Goal: Information Seeking & Learning: Find specific page/section

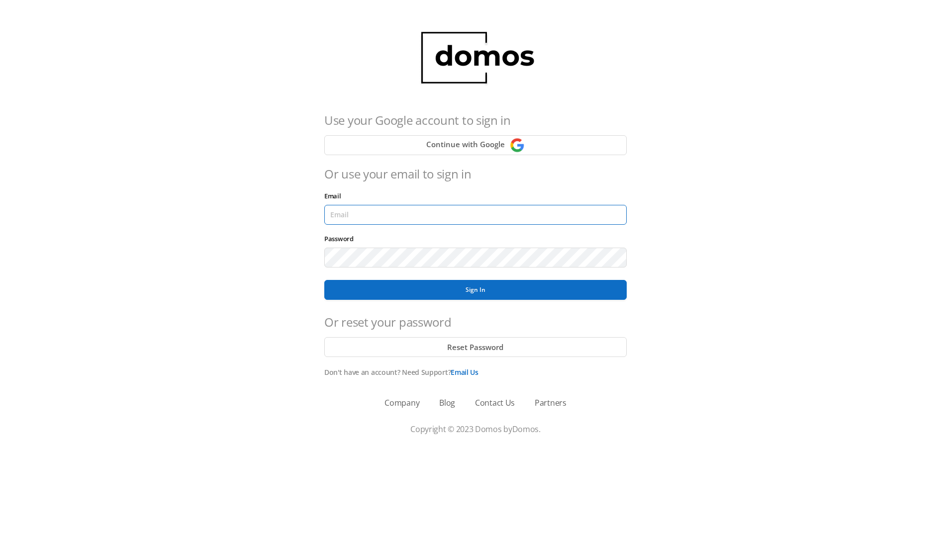
click at [353, 214] on input "Email" at bounding box center [475, 215] width 303 height 20
click at [364, 221] on input "Email" at bounding box center [475, 215] width 303 height 20
type input "[PERSON_NAME][EMAIL_ADDRESS][PERSON_NAME][DOMAIN_NAME]"
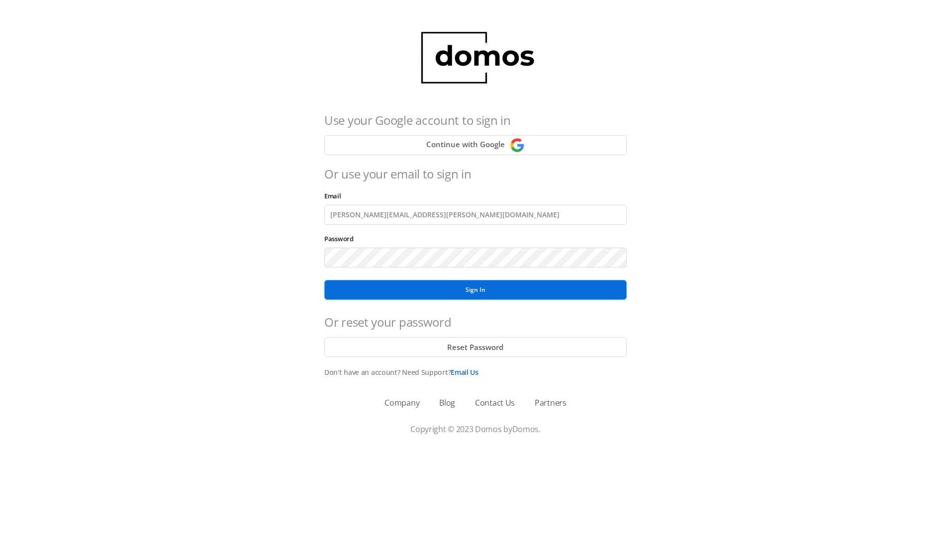
click at [457, 285] on button "Sign In" at bounding box center [475, 290] width 303 height 20
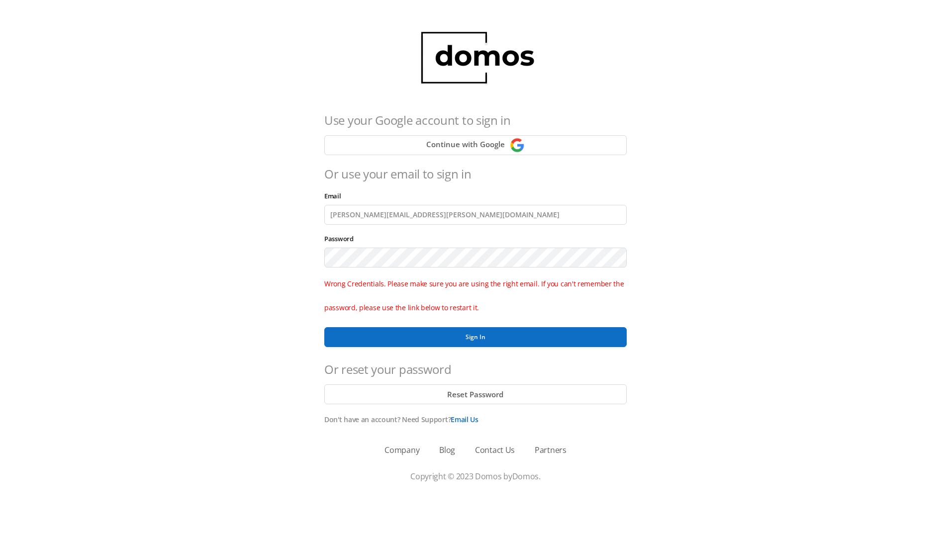
click at [389, 247] on div at bounding box center [475, 258] width 303 height 24
click at [378, 340] on button "Sign In" at bounding box center [475, 337] width 303 height 20
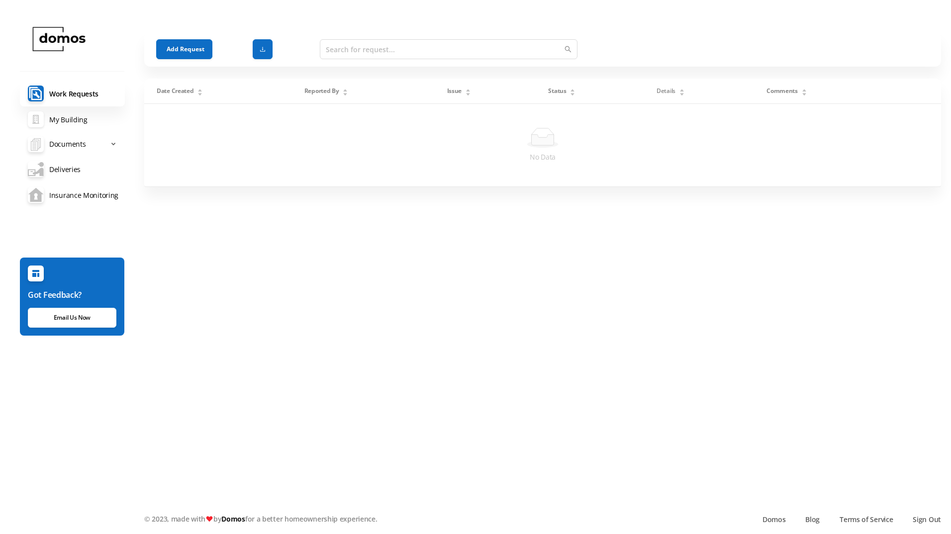
click at [58, 126] on link "My Building" at bounding box center [72, 119] width 105 height 26
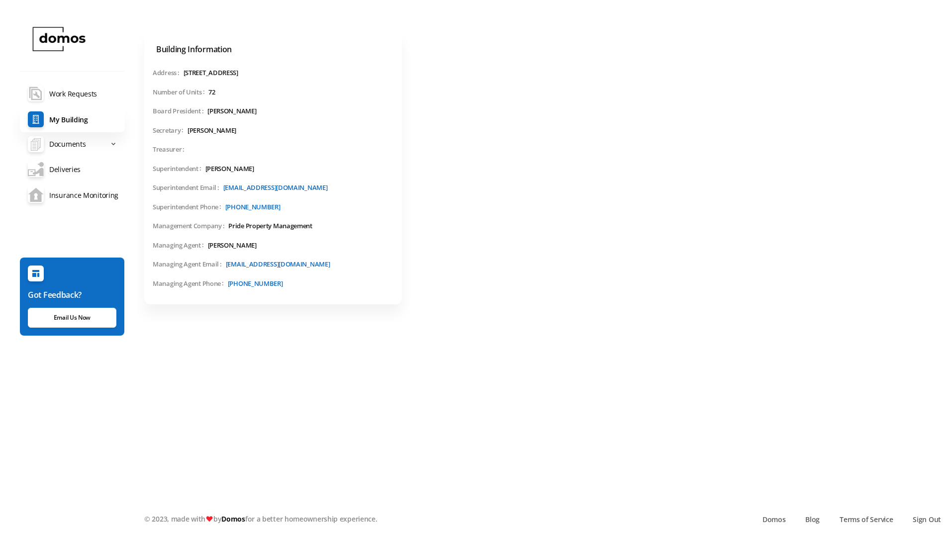
click at [64, 97] on link "maintenance-documents Work Requests" at bounding box center [72, 94] width 105 height 26
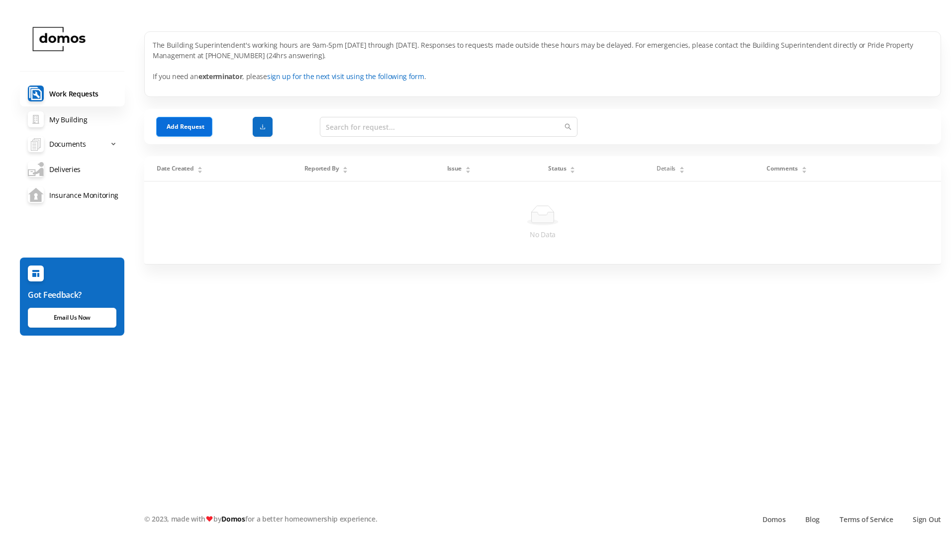
click at [196, 131] on button "Add Request" at bounding box center [184, 127] width 56 height 20
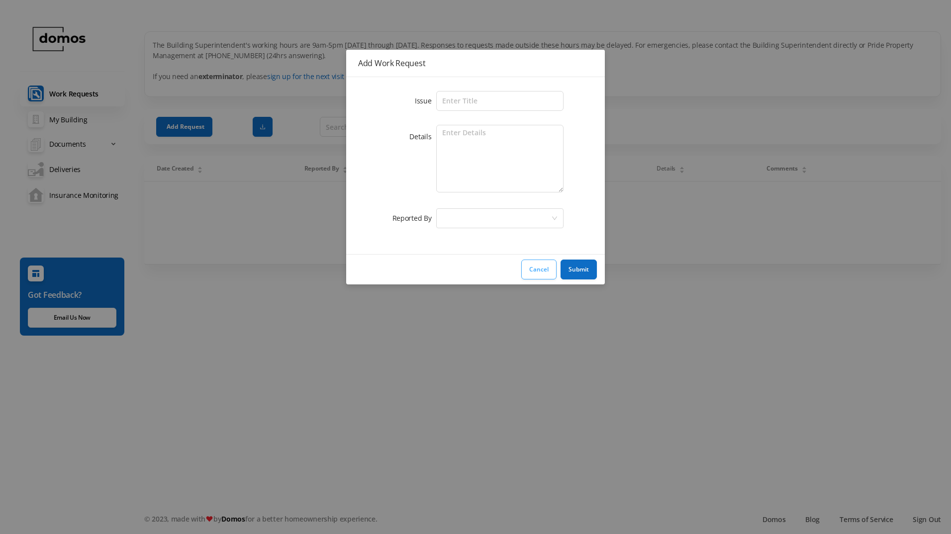
click at [539, 271] on button "Cancel" at bounding box center [538, 270] width 35 height 20
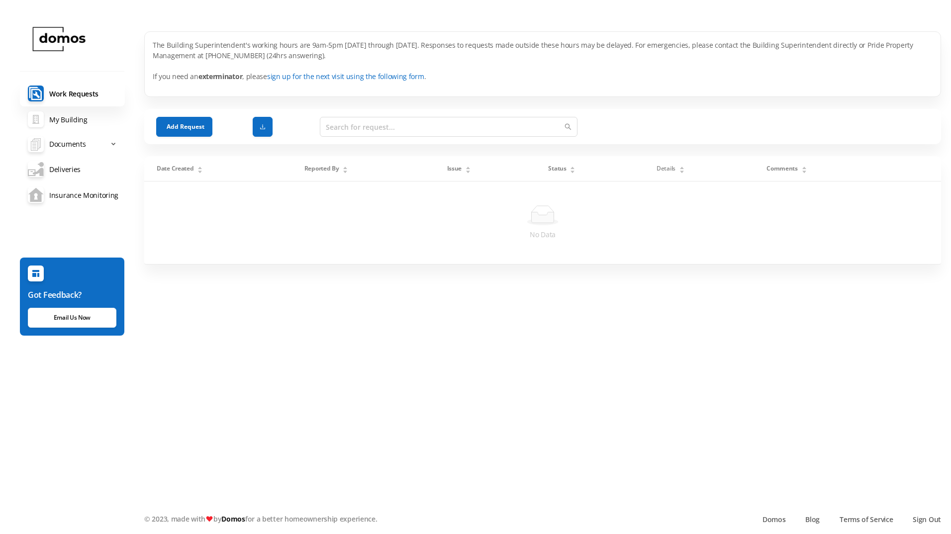
click at [71, 122] on link "My Building" at bounding box center [72, 119] width 105 height 26
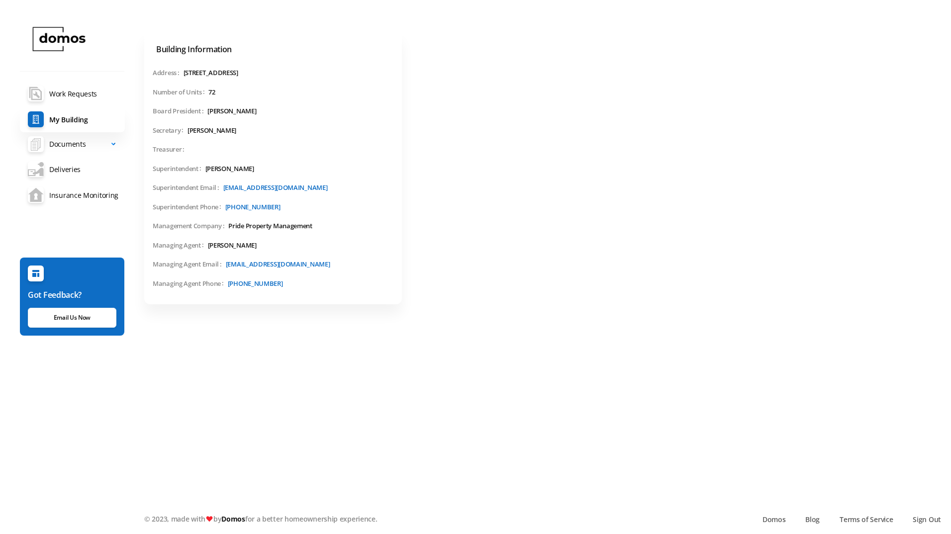
click at [66, 148] on span "Documents" at bounding box center [67, 144] width 36 height 20
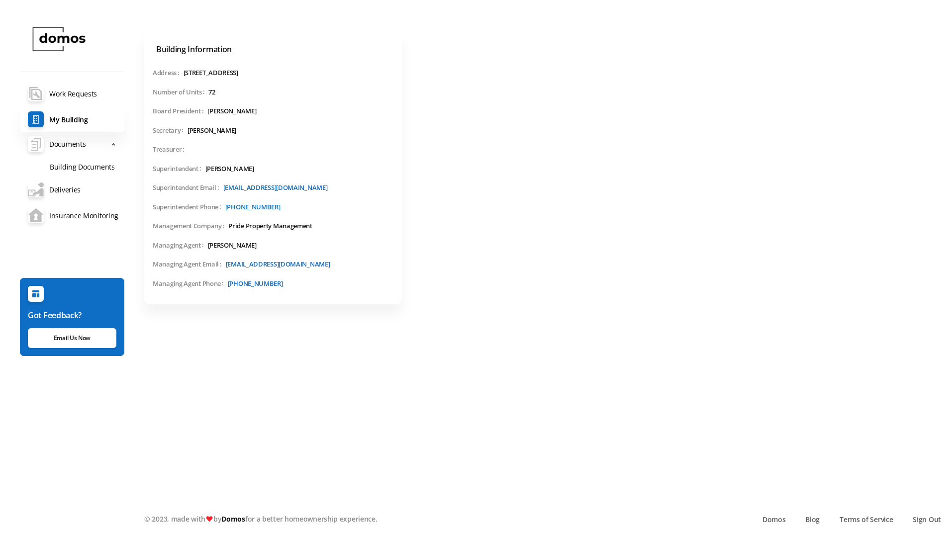
click at [74, 162] on link "Building Documents" at bounding box center [83, 166] width 83 height 20
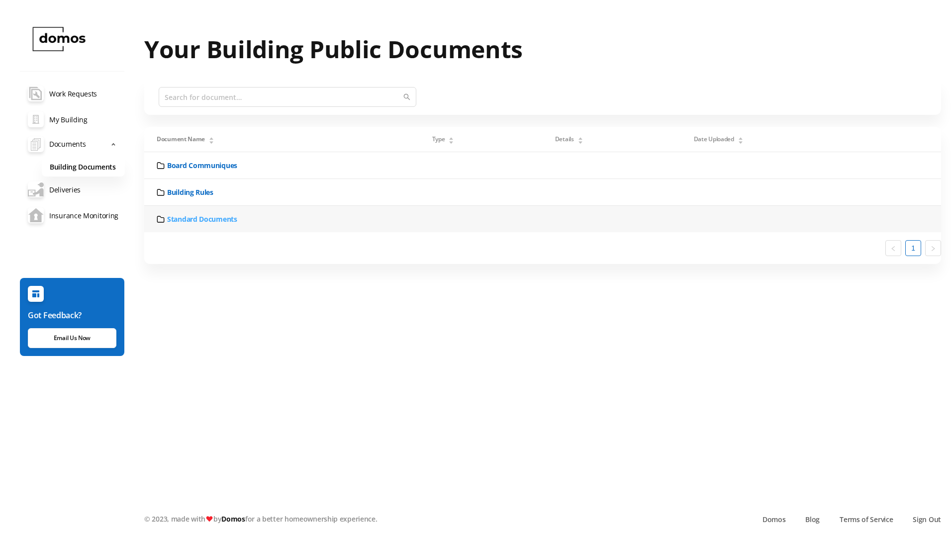
click at [206, 222] on link "Standard Documents" at bounding box center [202, 219] width 70 height 10
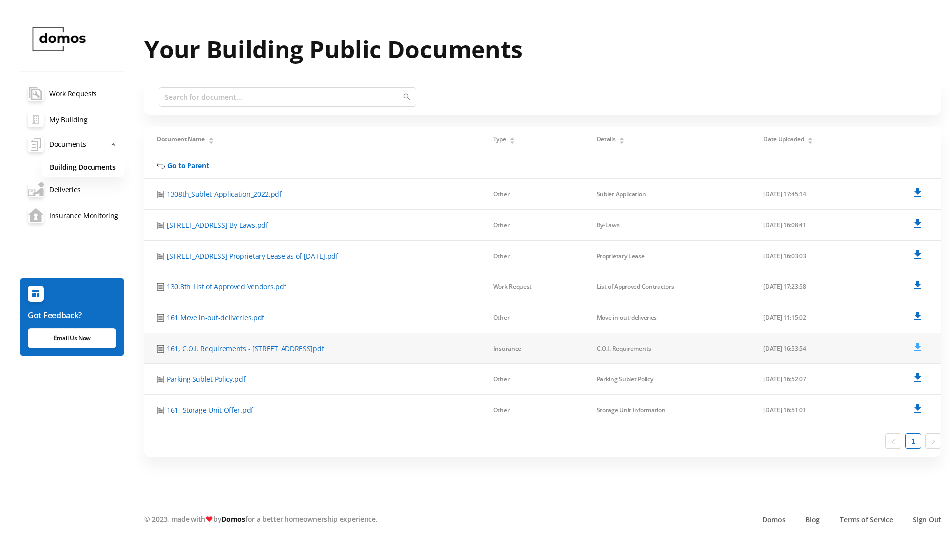
click at [919, 348] on icon at bounding box center [918, 347] width 7 height 8
click at [89, 218] on link "Insurance Monitoring" at bounding box center [72, 216] width 105 height 26
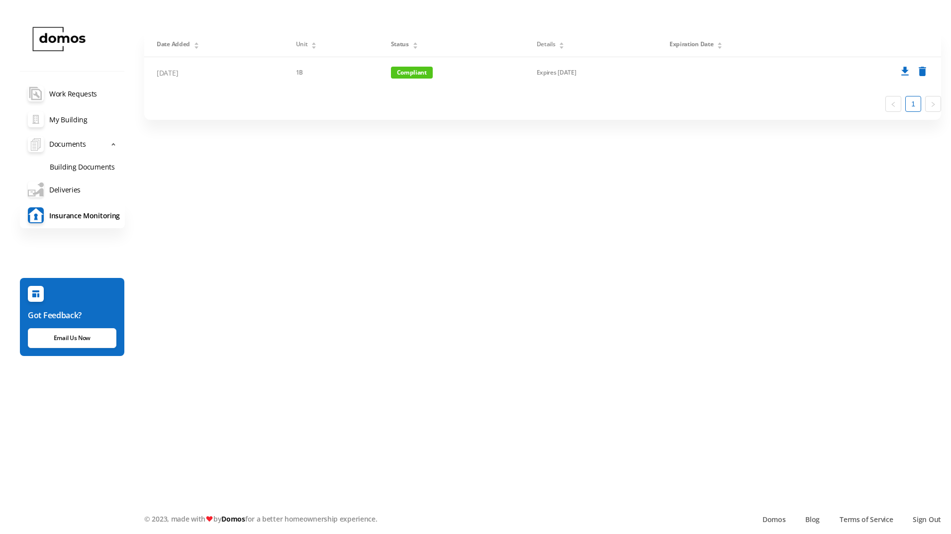
click at [67, 191] on link "Deliveries" at bounding box center [72, 190] width 105 height 26
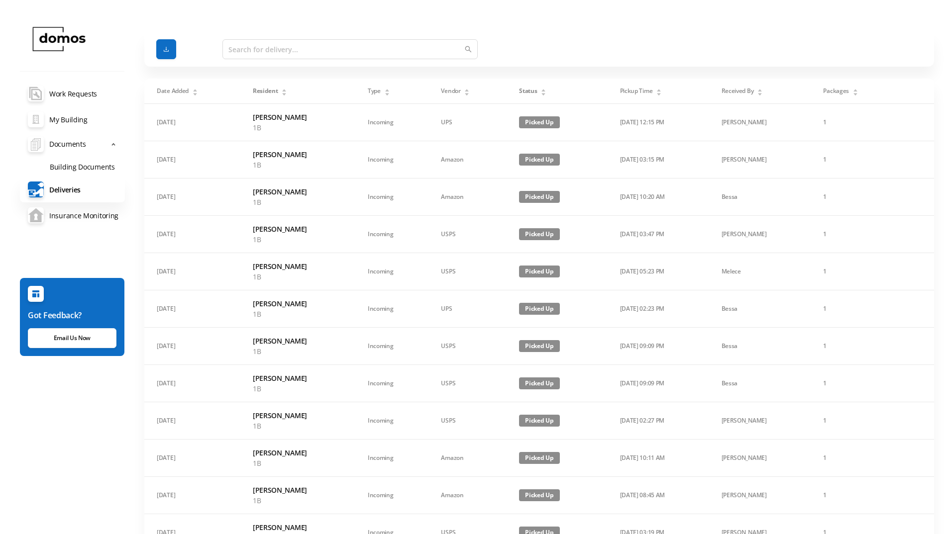
click at [65, 164] on link "Building Documents" at bounding box center [83, 166] width 83 height 20
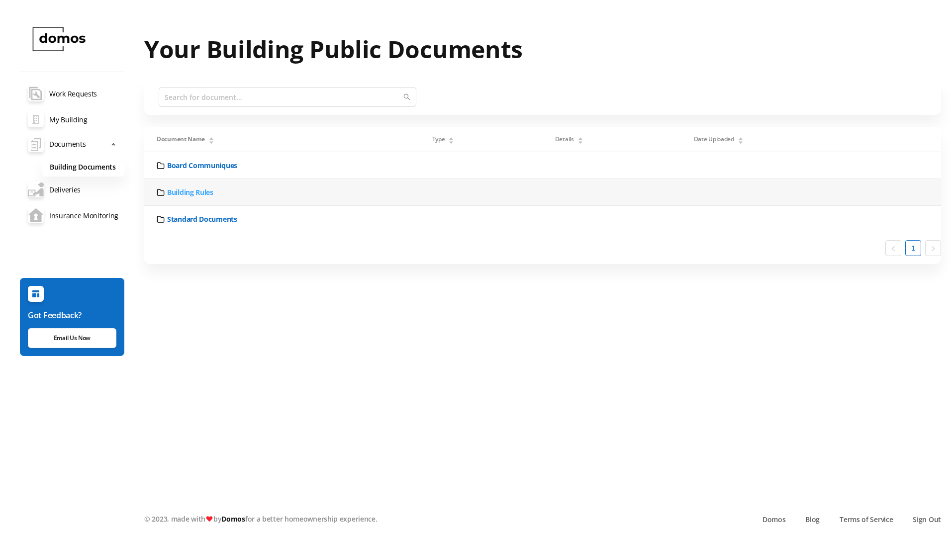
click at [191, 194] on link "Building Rules" at bounding box center [190, 192] width 46 height 10
click at [193, 168] on link "Go to Parent" at bounding box center [188, 165] width 42 height 10
click at [176, 218] on link "Standard Documents" at bounding box center [202, 219] width 70 height 10
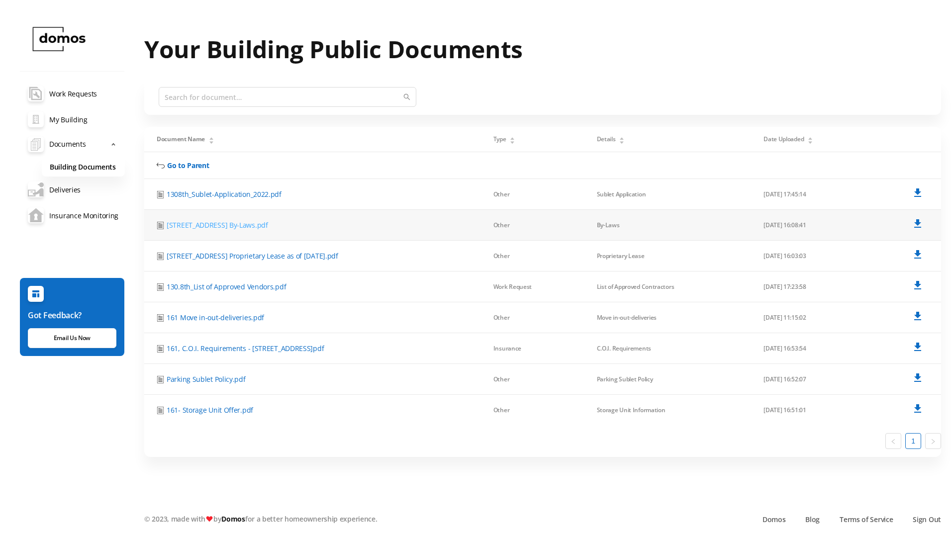
click at [200, 226] on link "[STREET_ADDRESS] By-Laws.pdf" at bounding box center [218, 225] width 102 height 10
click at [244, 285] on link "130.8th_List of Approved Vendors.pdf" at bounding box center [226, 287] width 119 height 10
